Goal: Task Accomplishment & Management: Manage account settings

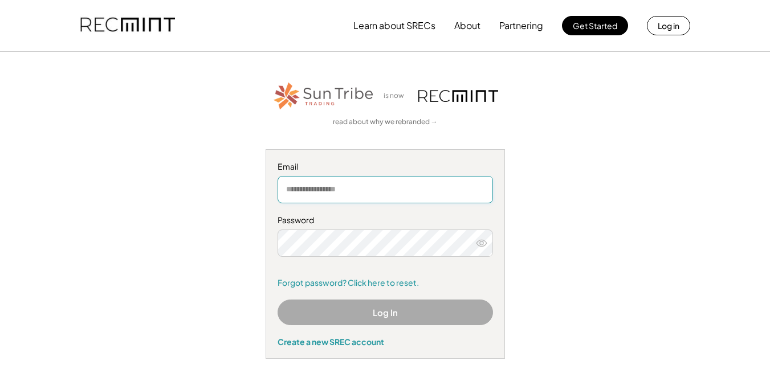
click at [369, 191] on input "email" at bounding box center [385, 189] width 215 height 27
type input "**********"
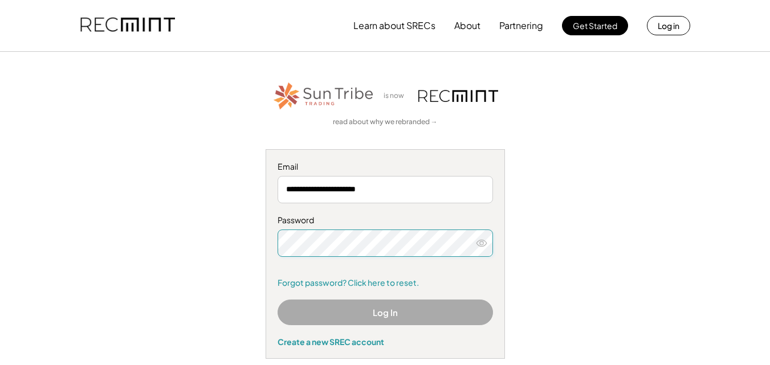
click at [646, 197] on div "**********" at bounding box center [385, 219] width 702 height 279
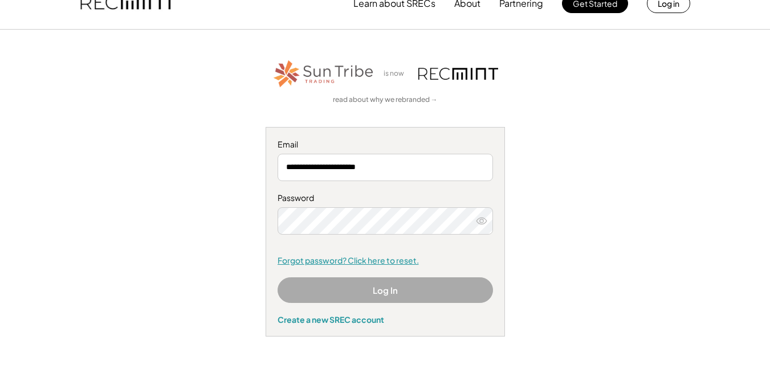
scroll to position [57, 0]
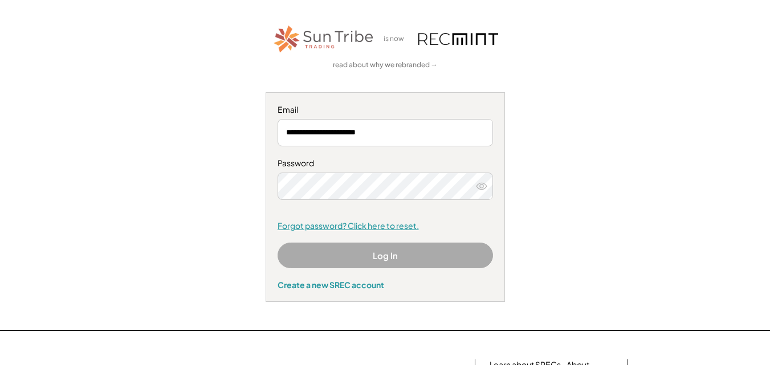
click at [363, 225] on link "Forgot password? Click here to reset." at bounding box center [385, 226] width 215 height 11
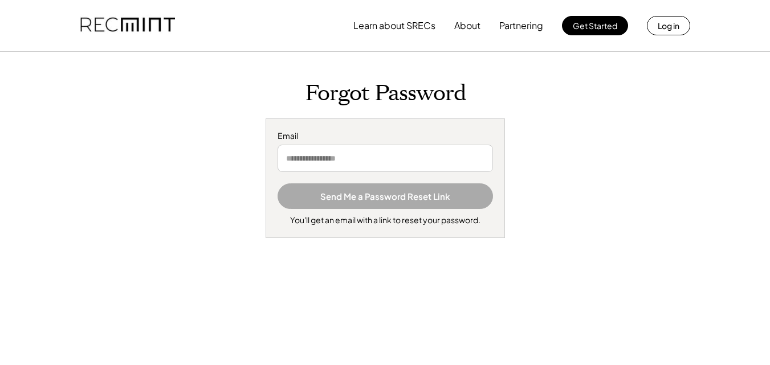
click at [340, 157] on input "email" at bounding box center [385, 158] width 215 height 27
type input "**********"
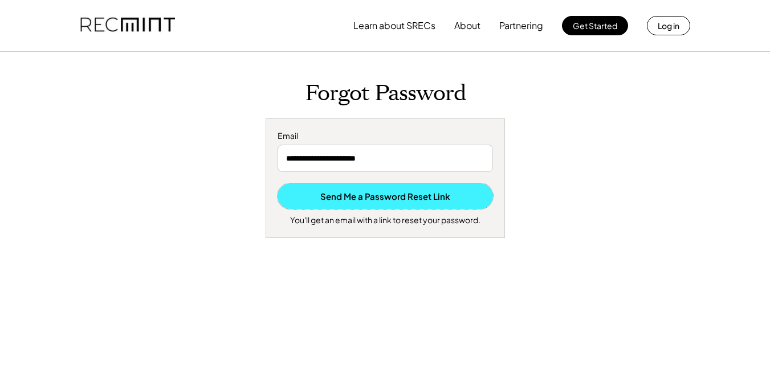
click at [390, 191] on button "Send Me a Password Reset Link" at bounding box center [385, 197] width 215 height 26
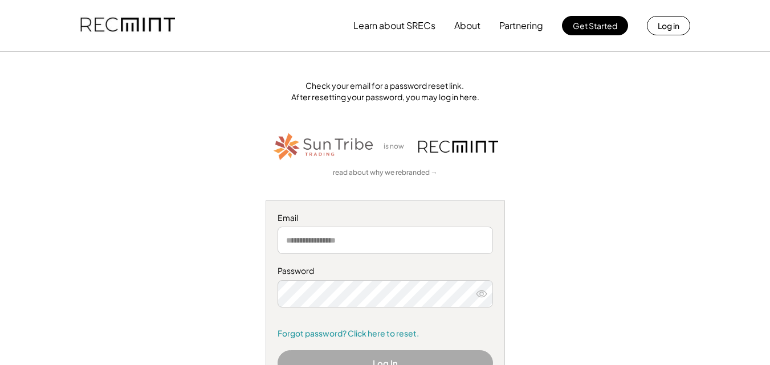
click at [358, 240] on input "email" at bounding box center [385, 240] width 215 height 27
type input "**********"
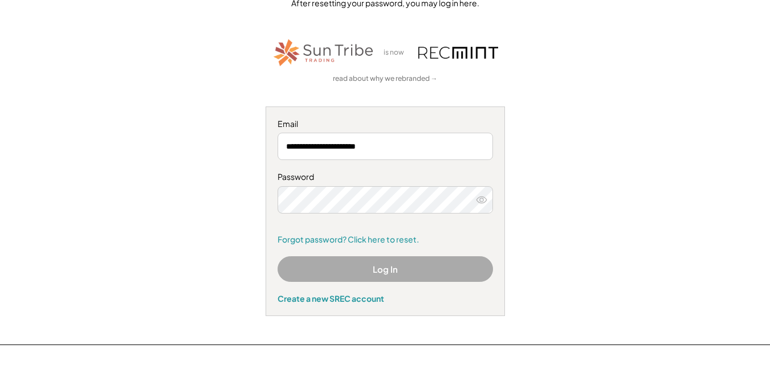
scroll to position [114, 0]
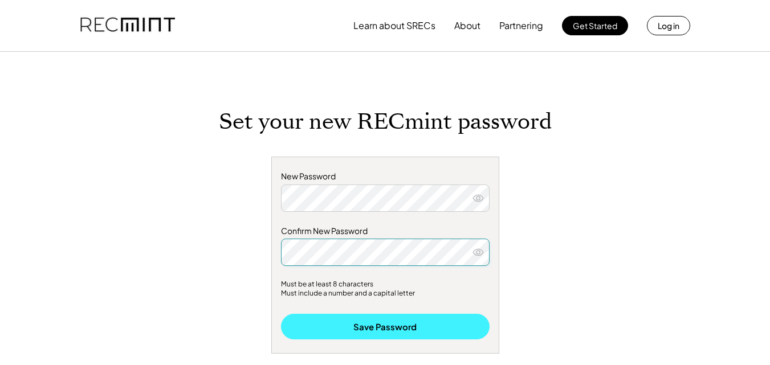
click at [374, 329] on button "Save Password" at bounding box center [385, 327] width 209 height 26
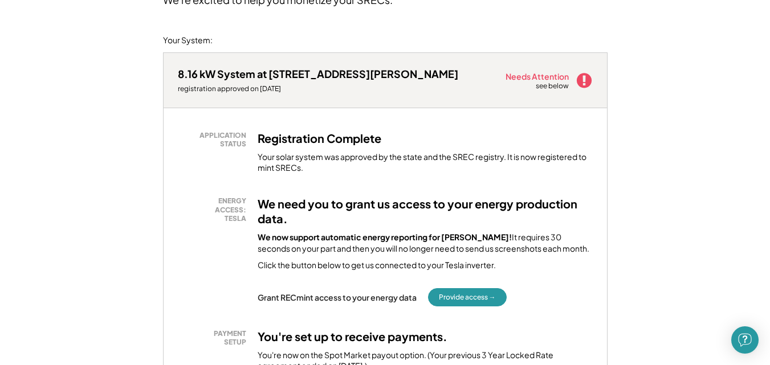
scroll to position [171, 0]
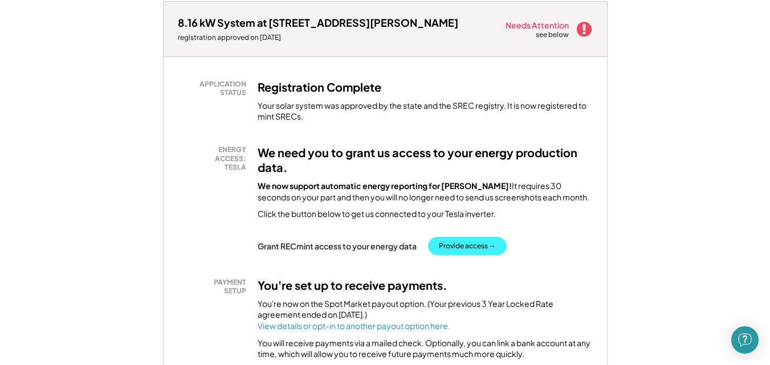
click at [466, 246] on button "Provide access →" at bounding box center [467, 246] width 79 height 18
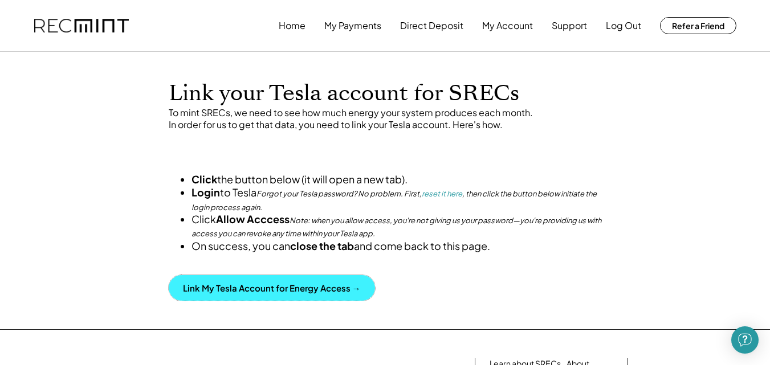
click at [252, 301] on button "Link My Tesla Account for Energy Access →" at bounding box center [272, 288] width 206 height 26
click at [246, 301] on button "Link My Tesla Account for Energy Access →" at bounding box center [272, 288] width 206 height 26
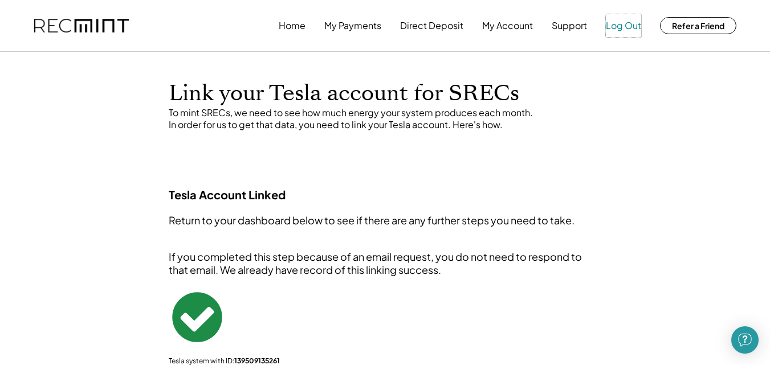
click at [630, 27] on button "Log Out" at bounding box center [623, 25] width 35 height 23
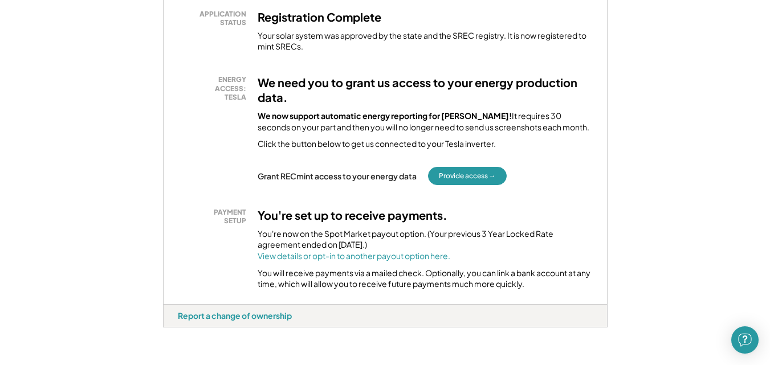
scroll to position [285, 0]
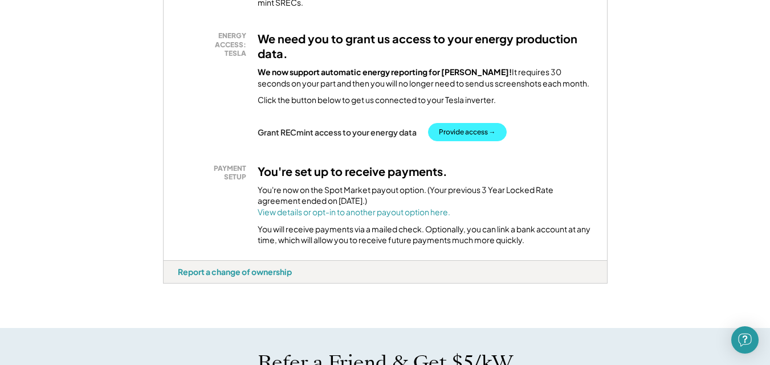
click at [466, 129] on button "Provide access →" at bounding box center [467, 132] width 79 height 18
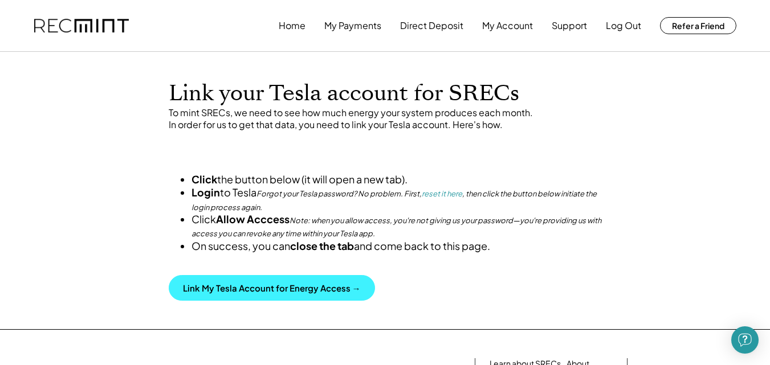
click at [218, 301] on button "Link My Tesla Account for Energy Access →" at bounding box center [272, 288] width 206 height 26
click at [233, 301] on button "Link My Tesla Account for Energy Access →" at bounding box center [272, 288] width 206 height 26
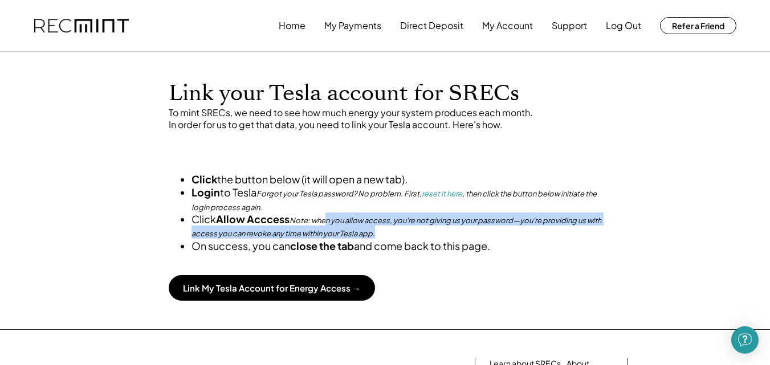
drag, startPoint x: 228, startPoint y: 250, endPoint x: 493, endPoint y: 281, distance: 266.8
click at [611, 261] on div "Click the button below (it will open a new tab). Login to Tesla Forgot your Tes…" at bounding box center [385, 230] width 456 height 142
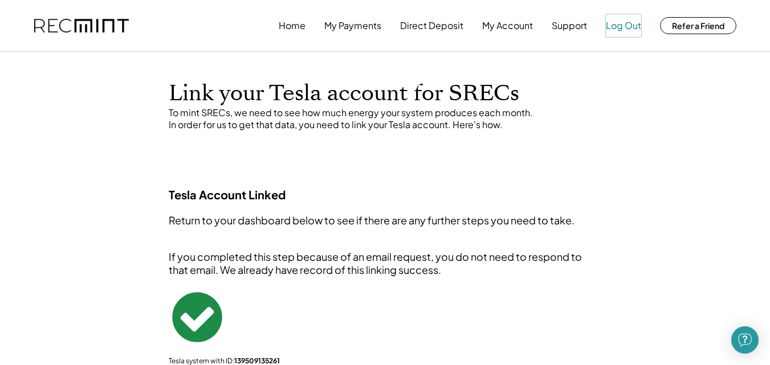
click at [626, 25] on button "Log Out" at bounding box center [623, 25] width 35 height 23
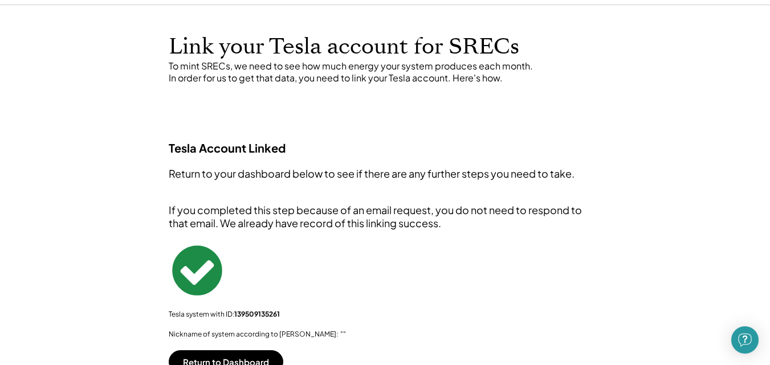
scroll to position [114, 0]
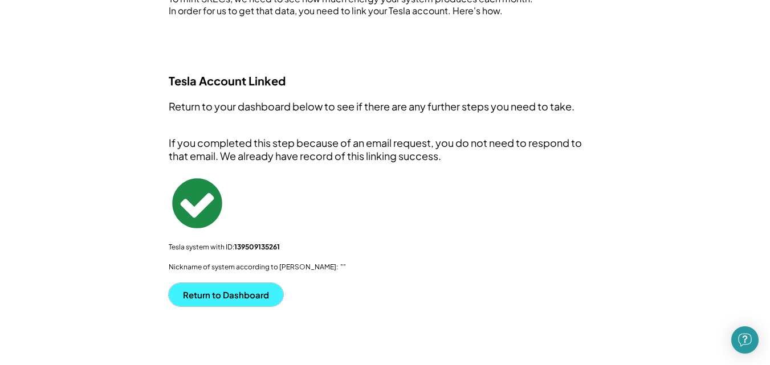
click at [221, 298] on button "Return to Dashboard" at bounding box center [226, 294] width 115 height 23
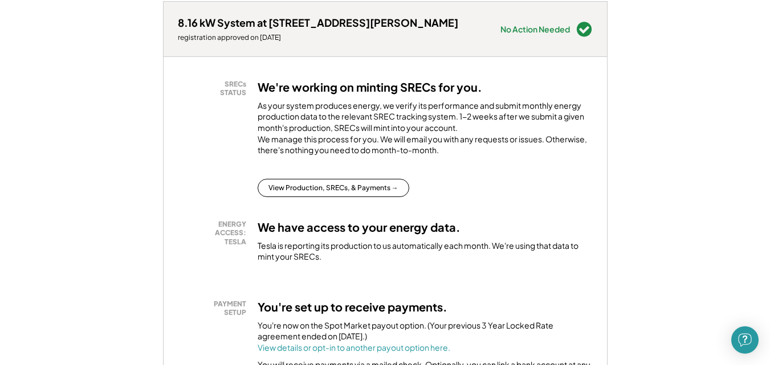
scroll to position [228, 0]
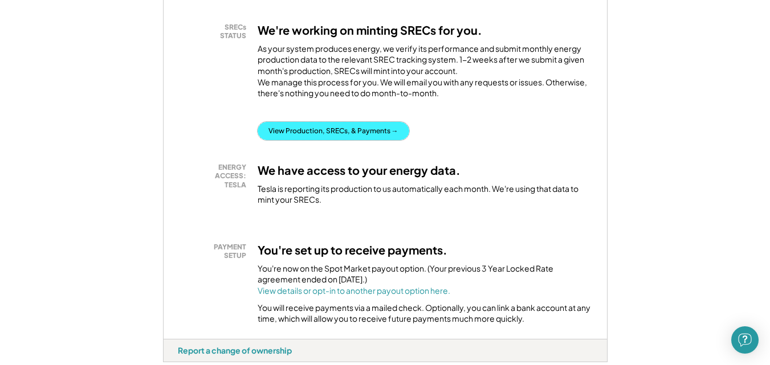
click at [315, 138] on button "View Production, SRECs, & Payments →" at bounding box center [334, 131] width 152 height 18
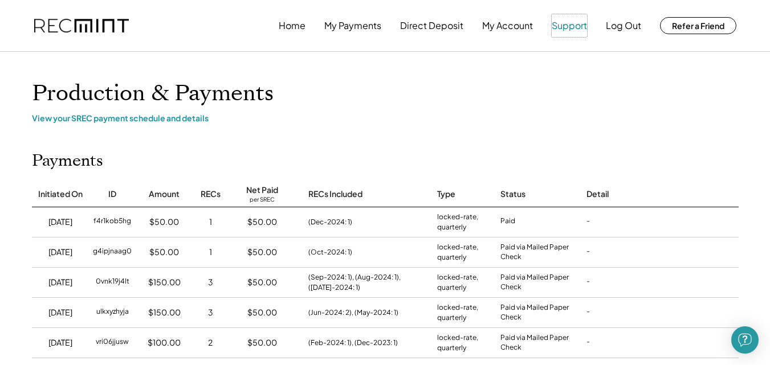
click at [570, 25] on button "Support" at bounding box center [569, 25] width 35 height 23
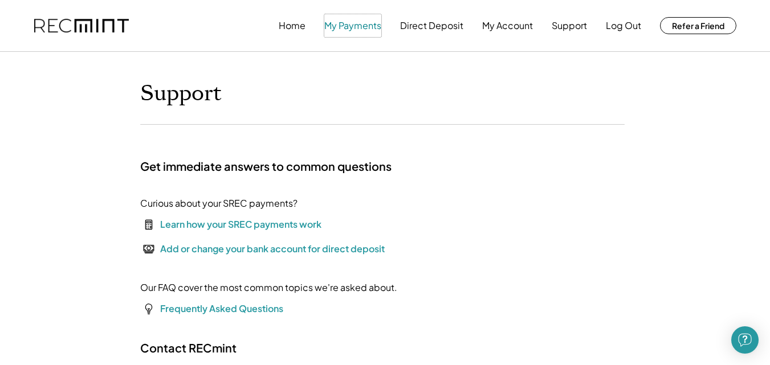
click at [347, 26] on button "My Payments" at bounding box center [352, 25] width 57 height 23
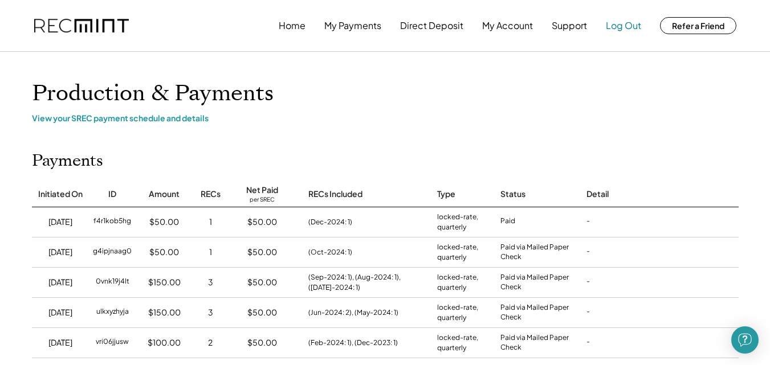
click at [630, 25] on button "Log Out" at bounding box center [623, 25] width 35 height 23
